Goal: Task Accomplishment & Management: Complete application form

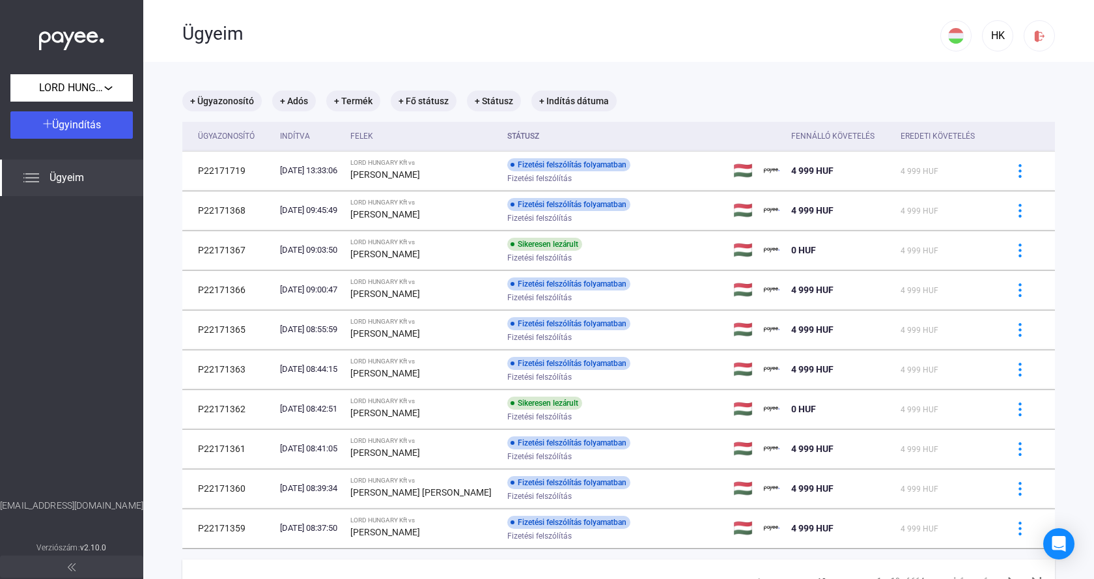
click at [64, 36] on img at bounding box center [71, 37] width 65 height 27
click at [92, 125] on span "Ügyindítás" at bounding box center [76, 125] width 49 height 12
